Goal: Navigation & Orientation: Find specific page/section

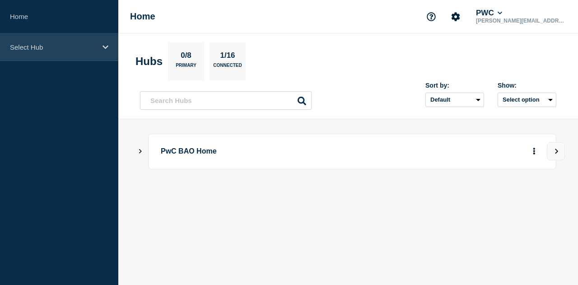
click at [56, 57] on div "Select Hub" at bounding box center [59, 47] width 118 height 28
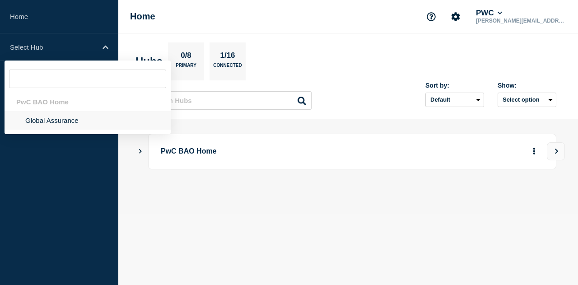
click at [54, 120] on li "Global Assurance" at bounding box center [88, 120] width 166 height 19
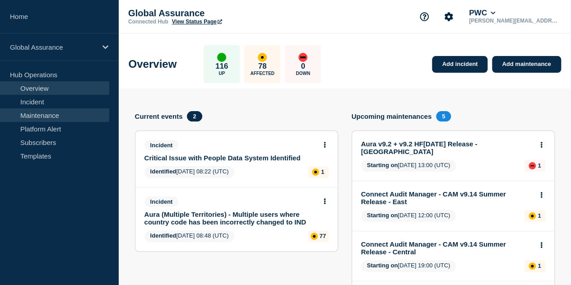
click at [56, 116] on link "Maintenance" at bounding box center [54, 115] width 109 height 14
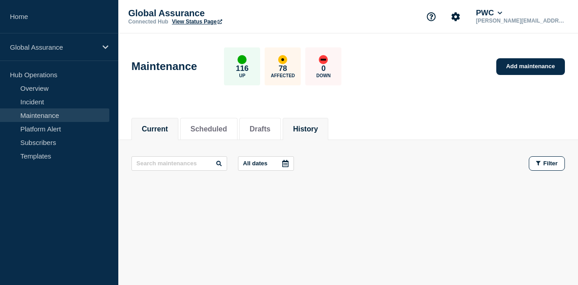
click at [318, 130] on button "History" at bounding box center [305, 129] width 25 height 8
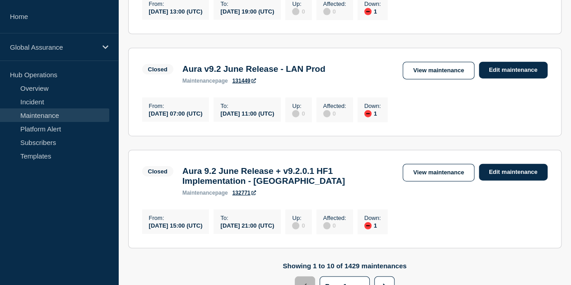
scroll to position [1115, 0]
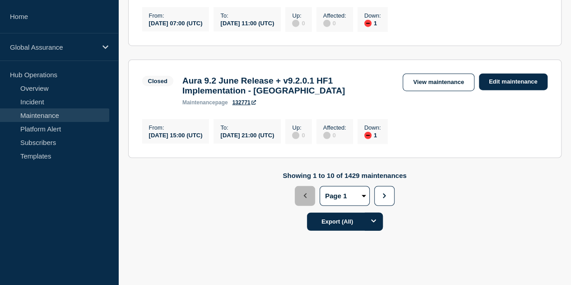
click at [0, 0] on div "1" at bounding box center [0, 0] width 0 height 0
click at [0, 0] on button "2" at bounding box center [0, 0] width 0 height 0
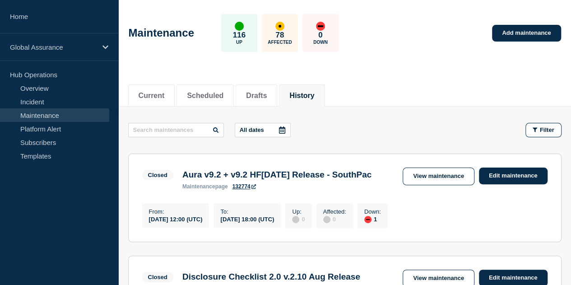
scroll to position [32, 0]
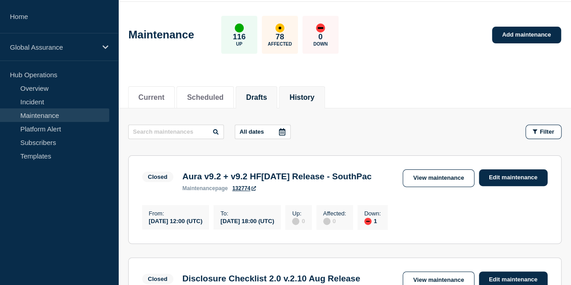
click at [277, 91] on li "Drafts" at bounding box center [257, 97] width 42 height 22
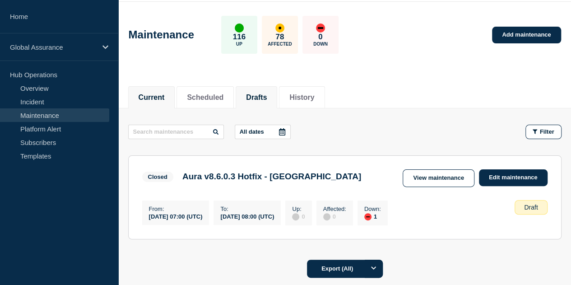
click at [148, 86] on li "Current" at bounding box center [151, 97] width 47 height 22
